Goal: Register for event/course

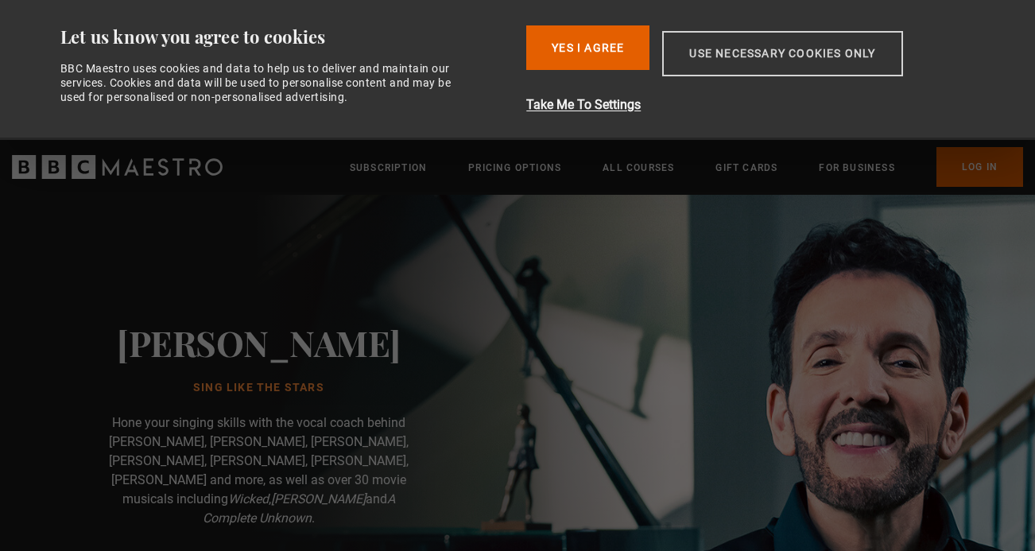
click at [692, 65] on button "Use necessary cookies only" at bounding box center [782, 53] width 240 height 45
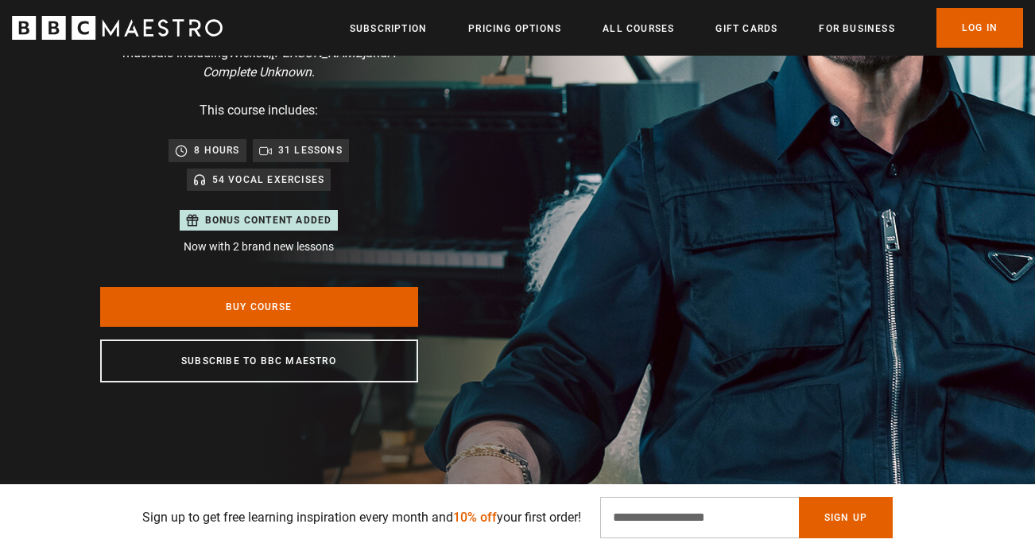
scroll to position [325, 0]
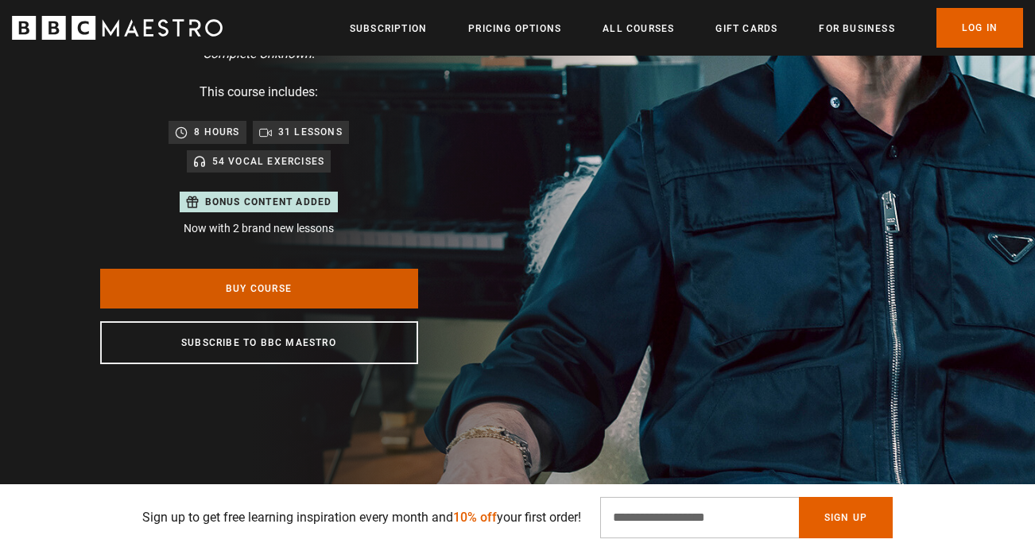
click at [377, 269] on link "Buy Course" at bounding box center [259, 289] width 318 height 40
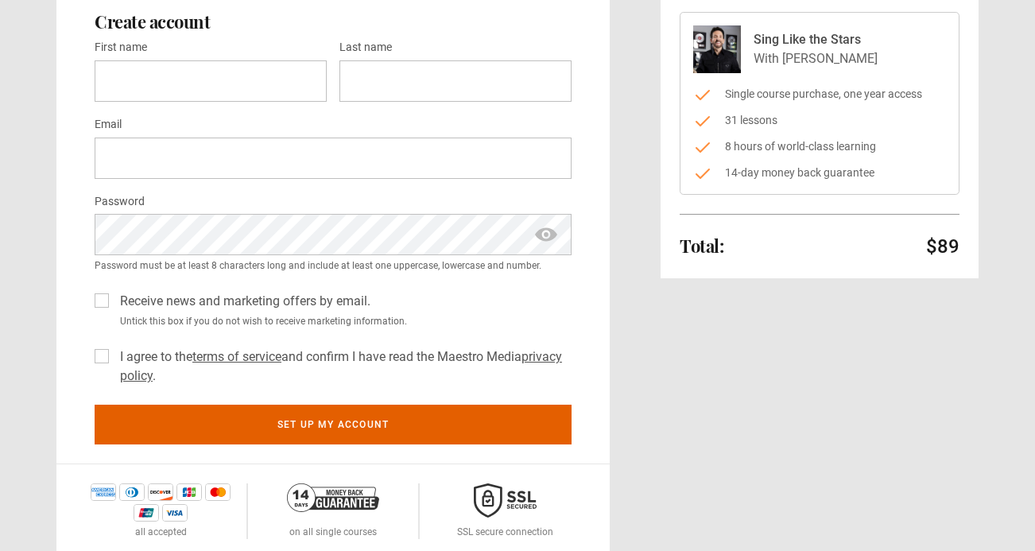
scroll to position [27, 0]
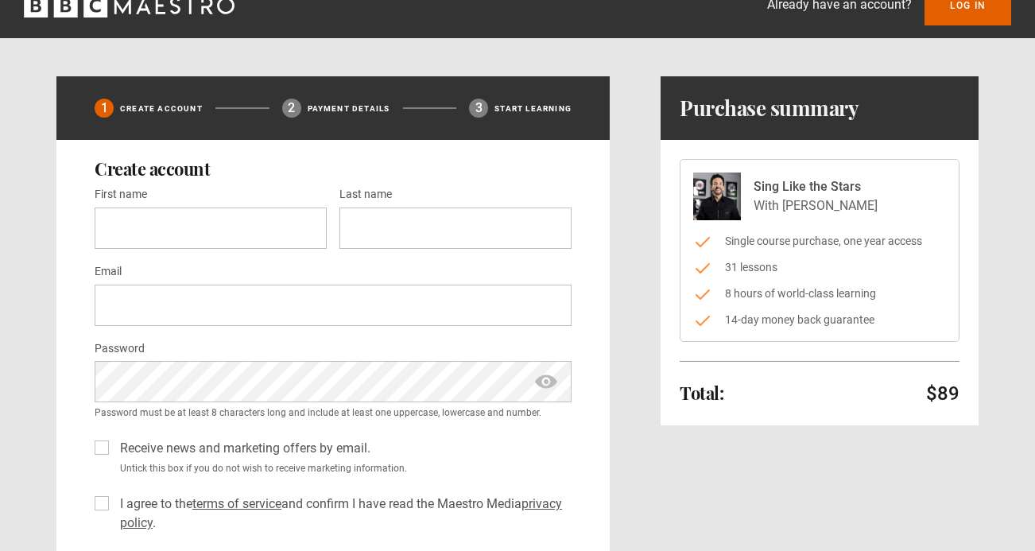
drag, startPoint x: 814, startPoint y: 209, endPoint x: 741, endPoint y: 195, distance: 73.7
click at [741, 195] on div "Sing Like the Stars With Eric Vetro" at bounding box center [819, 196] width 253 height 48
copy div "Sing Like the Stars With Eric Vetro"
